Goal: Transaction & Acquisition: Register for event/course

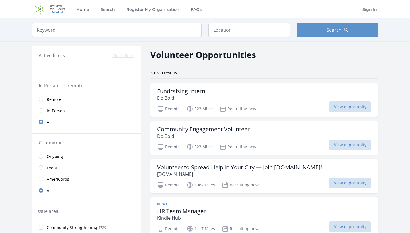
click at [40, 99] on input "radio" at bounding box center [41, 99] width 5 height 5
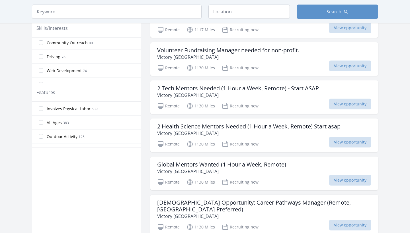
scroll to position [245, 0]
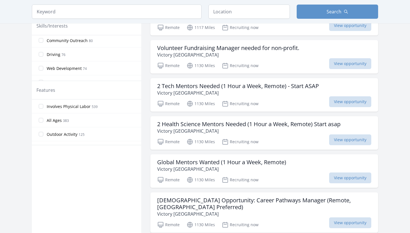
click at [123, 145] on div "Involves Physical Labor 539 All Ages 383 Outdoor Activity 125 Good for Seniors …" at bounding box center [86, 123] width 109 height 46
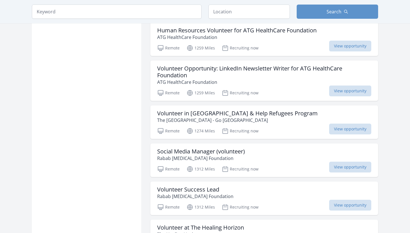
scroll to position [570, 0]
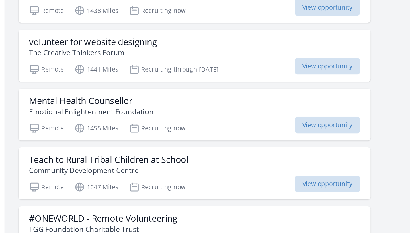
scroll to position [777, 0]
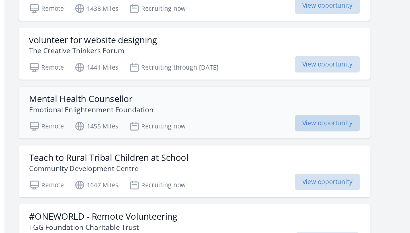
click at [329, 157] on span "View opportunity" at bounding box center [350, 162] width 42 height 11
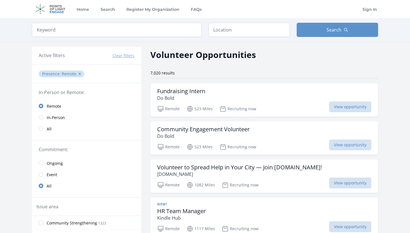
scroll to position [0, 0]
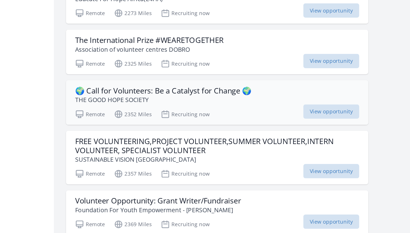
scroll to position [2682, 0]
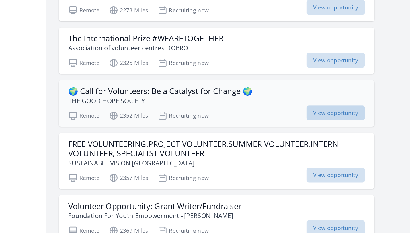
click at [329, 141] on span "View opportunity" at bounding box center [350, 146] width 42 height 11
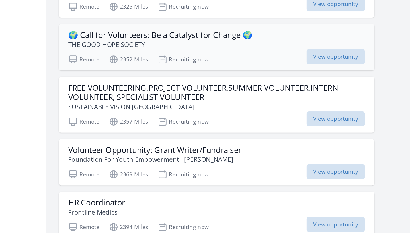
scroll to position [2710, 0]
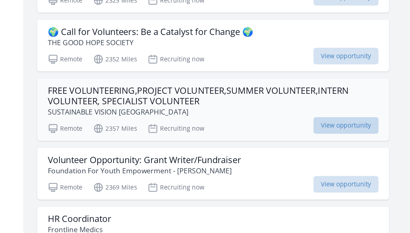
click at [329, 158] on span "View opportunity" at bounding box center [350, 163] width 42 height 11
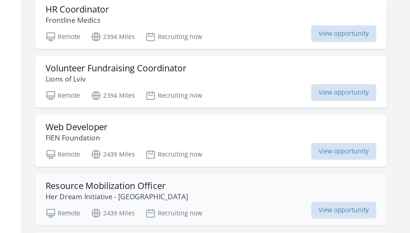
scroll to position [2847, 0]
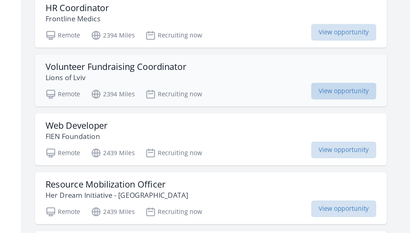
click at [329, 136] on span "View opportunity" at bounding box center [350, 141] width 42 height 11
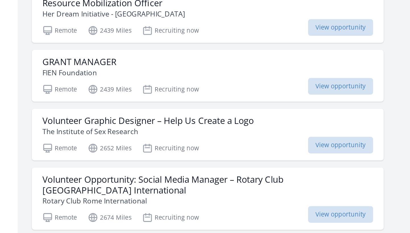
scroll to position [2965, 0]
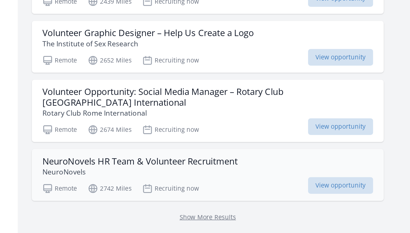
scroll to position [3021, 0]
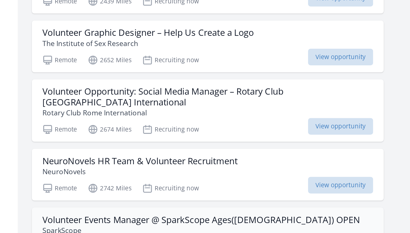
click at [157, 221] on h3 "Volunteer Events Manager @ SparkScope Ages(14-21) OPEN" at bounding box center [259, 224] width 205 height 7
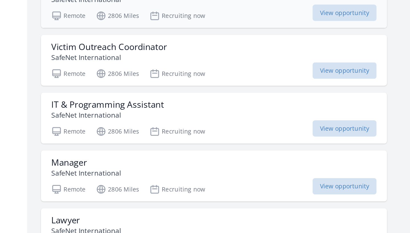
scroll to position [3676, 0]
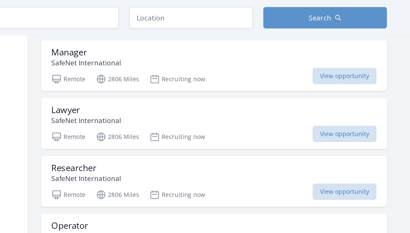
scroll to position [3823, 0]
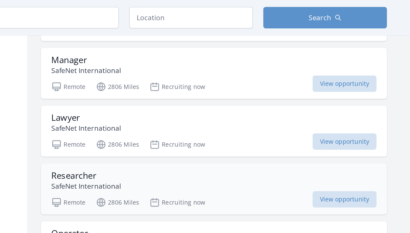
click at [157, 112] on div "Researcher SafeNet International" at bounding box center [264, 119] width 214 height 14
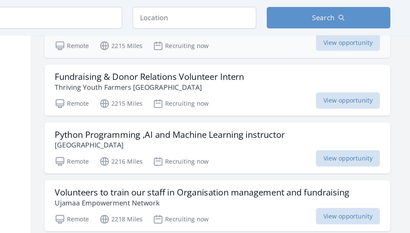
scroll to position [2260, 0]
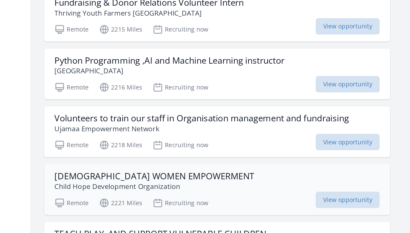
click at [157, 162] on h3 "[DEMOGRAPHIC_DATA] WOMEN EMPOWERMENT" at bounding box center [222, 165] width 131 height 7
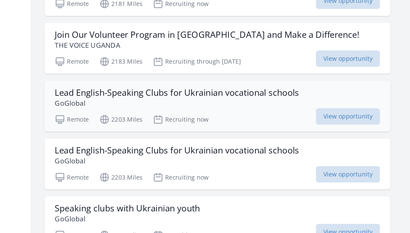
scroll to position [1901, 0]
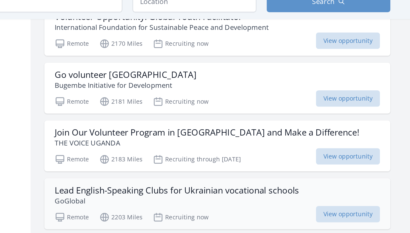
click at [157, 133] on h3 "Lead English-Speaking Clubs for Ukrainian vocational schools" at bounding box center [237, 136] width 161 height 7
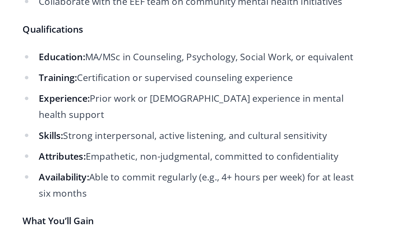
scroll to position [275, 0]
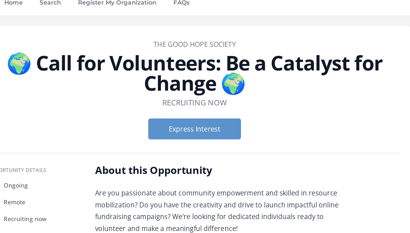
scroll to position [3, 0]
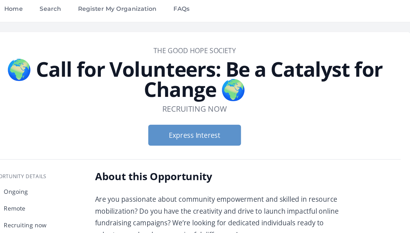
drag, startPoint x: 99, startPoint y: 33, endPoint x: 159, endPoint y: 34, distance: 60.0
click at [159, 34] on dd "THE GOOD HOPE SOCIETY" at bounding box center [205, 34] width 278 height 7
copy link "THE GOOD HOPE SOCIETY"
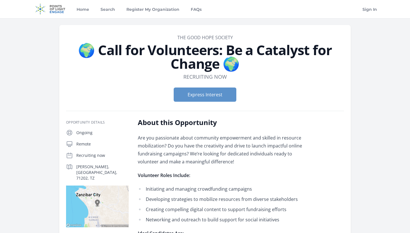
scroll to position [0, 0]
click at [323, 92] on form "Express Interest" at bounding box center [205, 95] width 278 height 14
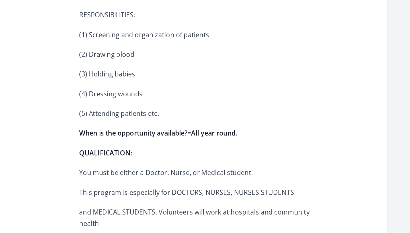
scroll to position [326, 0]
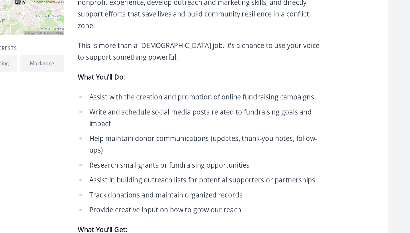
scroll to position [150, 0]
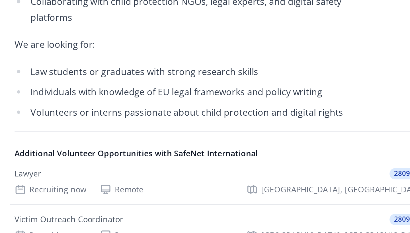
scroll to position [124, 0]
